Goal: Task Accomplishment & Management: Complete application form

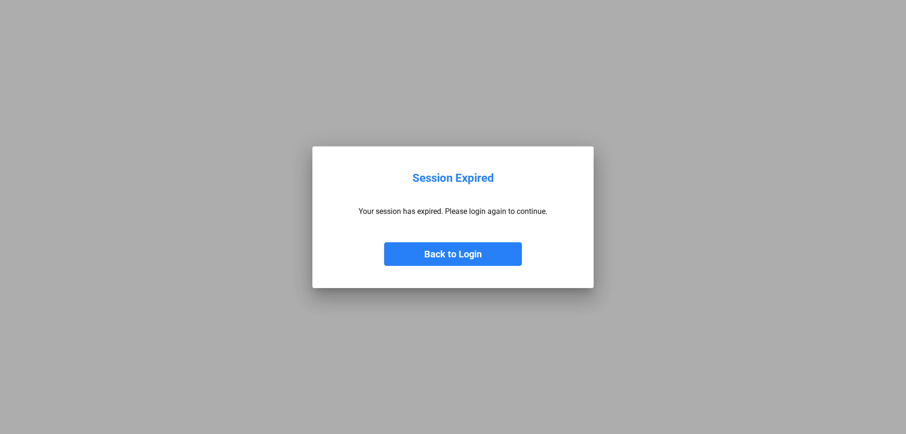
click at [425, 249] on button "Back to Login" at bounding box center [453, 254] width 138 height 24
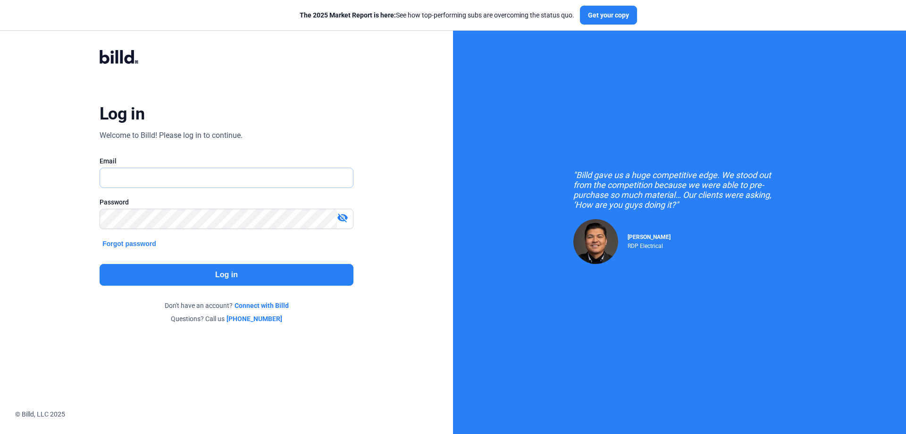
type input "[PERSON_NAME][EMAIL_ADDRESS][DOMAIN_NAME]"
click at [217, 270] on button "Log in" at bounding box center [227, 275] width 254 height 22
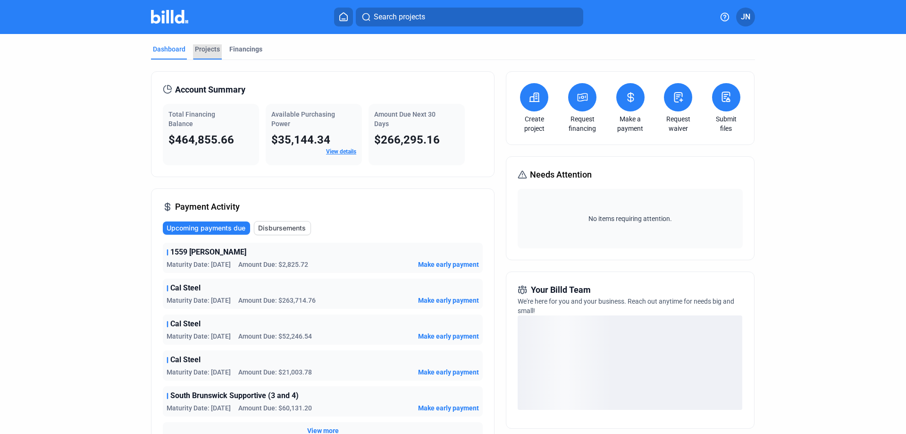
click at [209, 44] on div "Projects" at bounding box center [207, 48] width 25 height 9
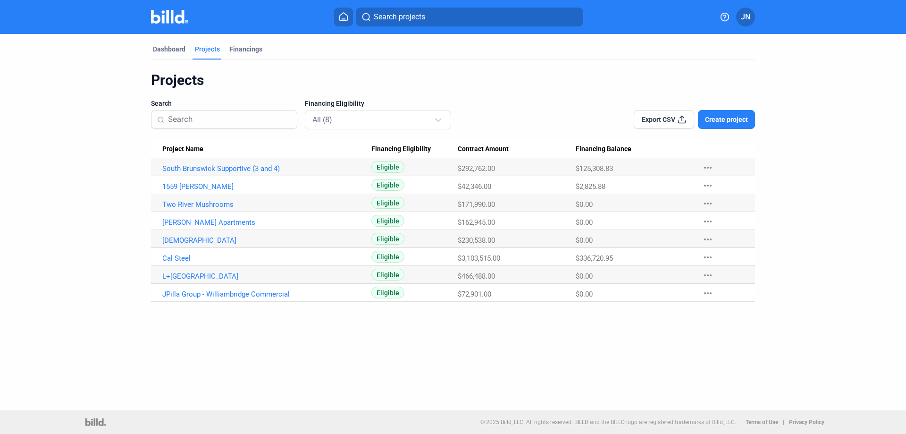
click at [722, 120] on span "Create project" at bounding box center [726, 119] width 43 height 9
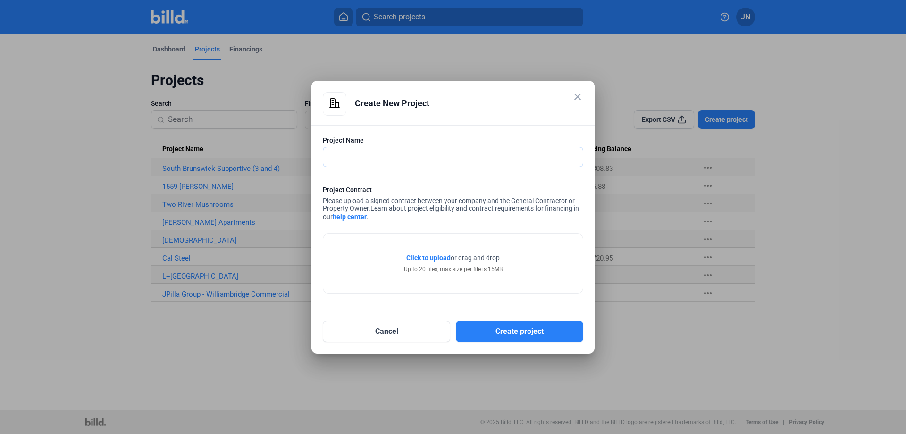
click at [365, 155] on input "text" at bounding box center [447, 156] width 249 height 19
type input "Roebling Lofts"
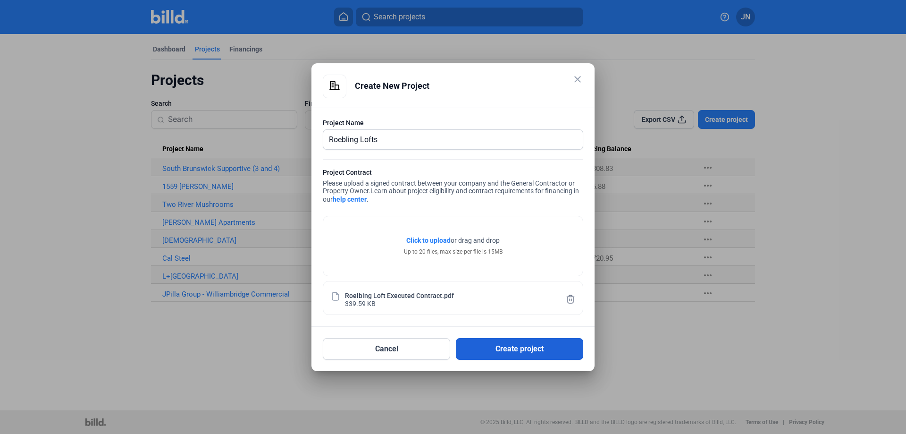
click at [528, 349] on button "Create project" at bounding box center [519, 349] width 127 height 22
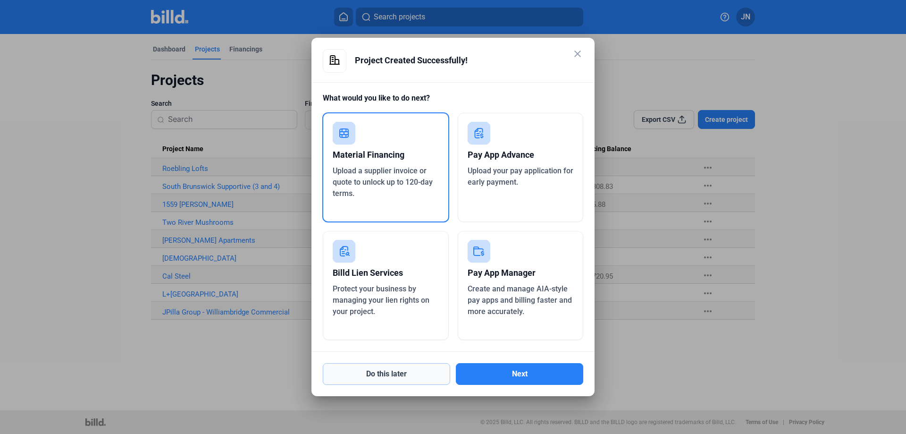
click at [394, 374] on button "Do this later" at bounding box center [386, 374] width 127 height 22
